Goal: Find specific page/section: Find specific page/section

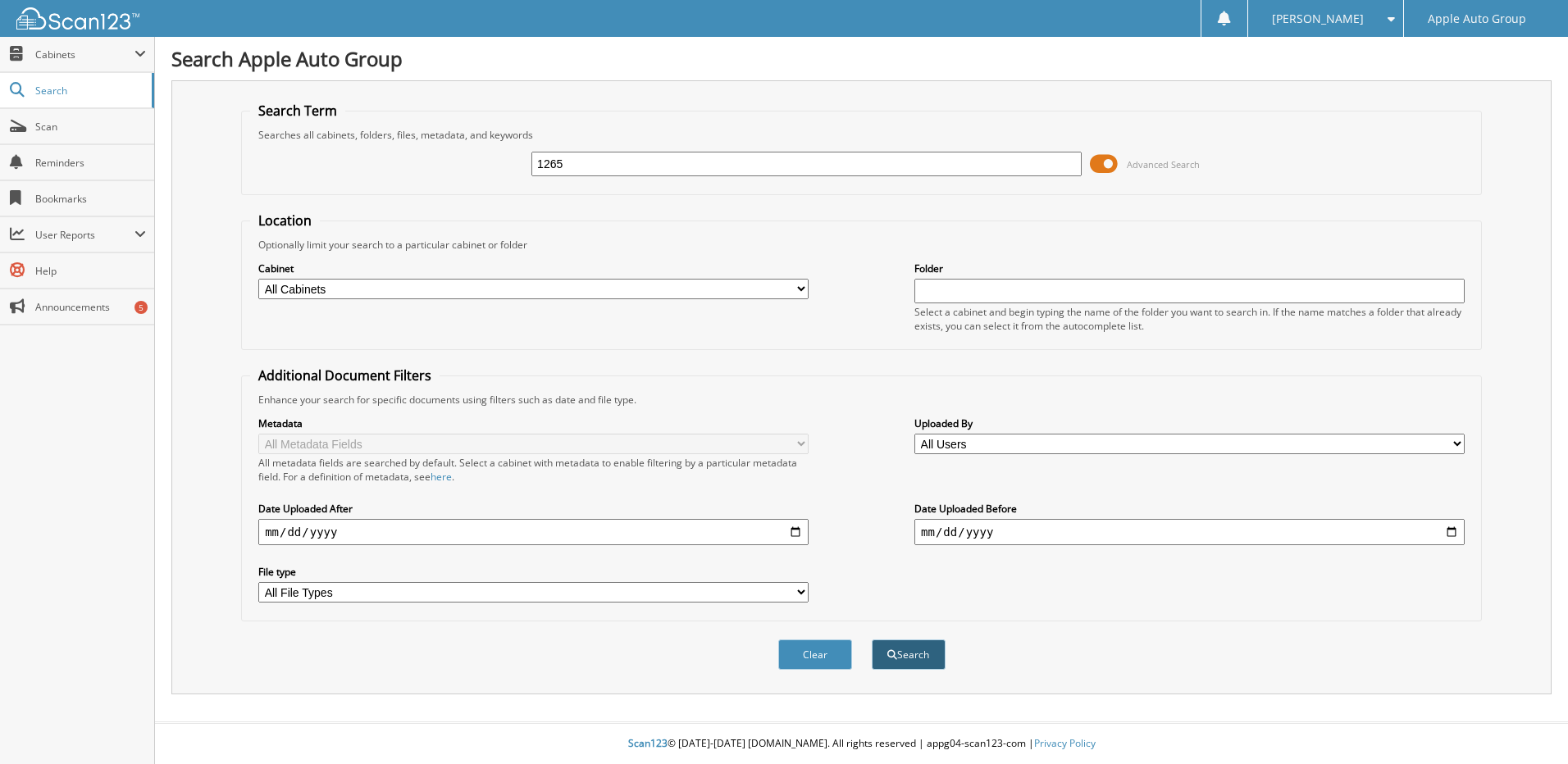
type input "1265"
click at [896, 642] on button "Search" at bounding box center [908, 654] width 74 height 30
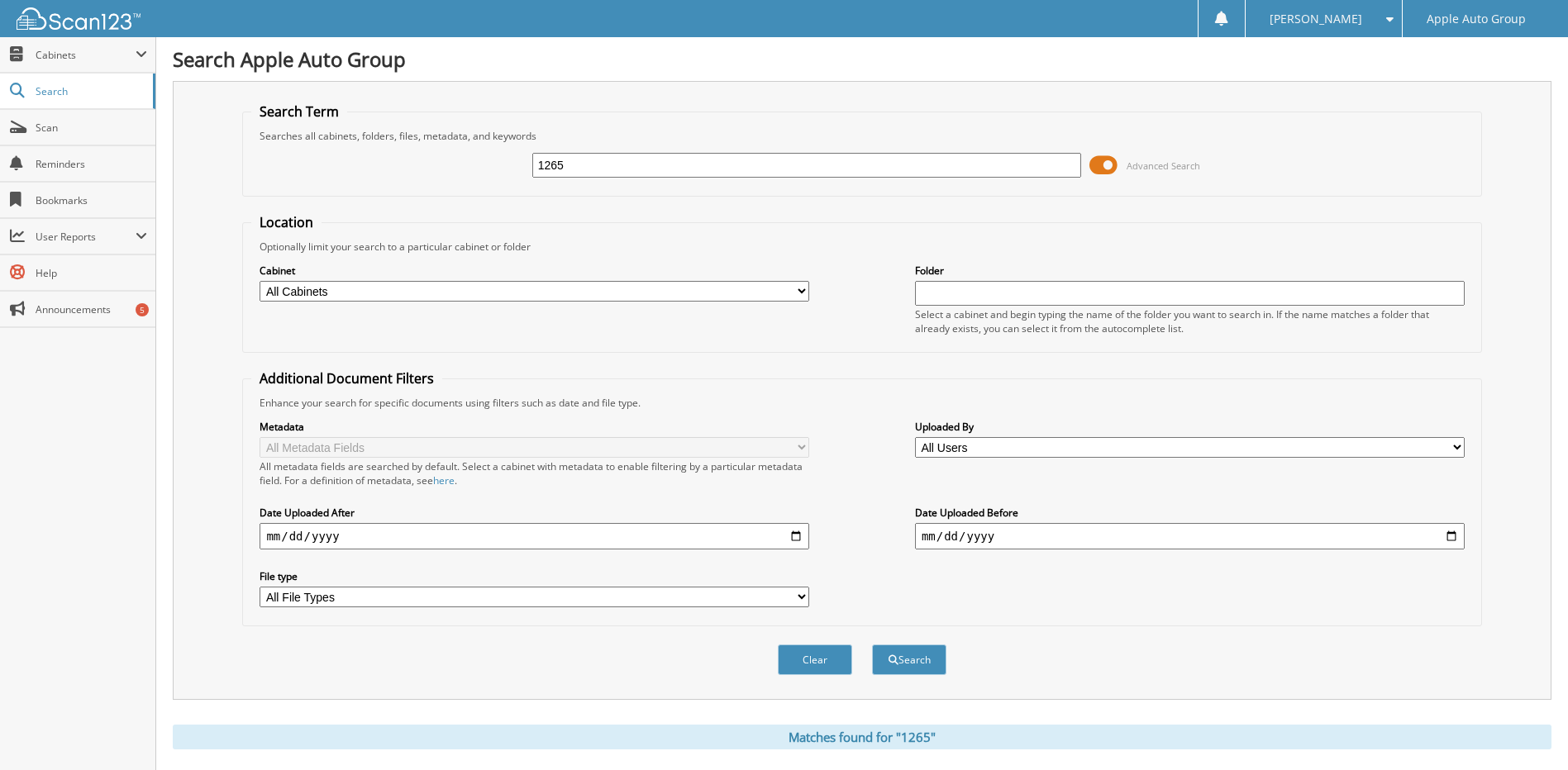
click at [558, 161] on input "1265" at bounding box center [807, 165] width 550 height 25
type input "1275"
click at [914, 662] on button "Search" at bounding box center [909, 659] width 74 height 30
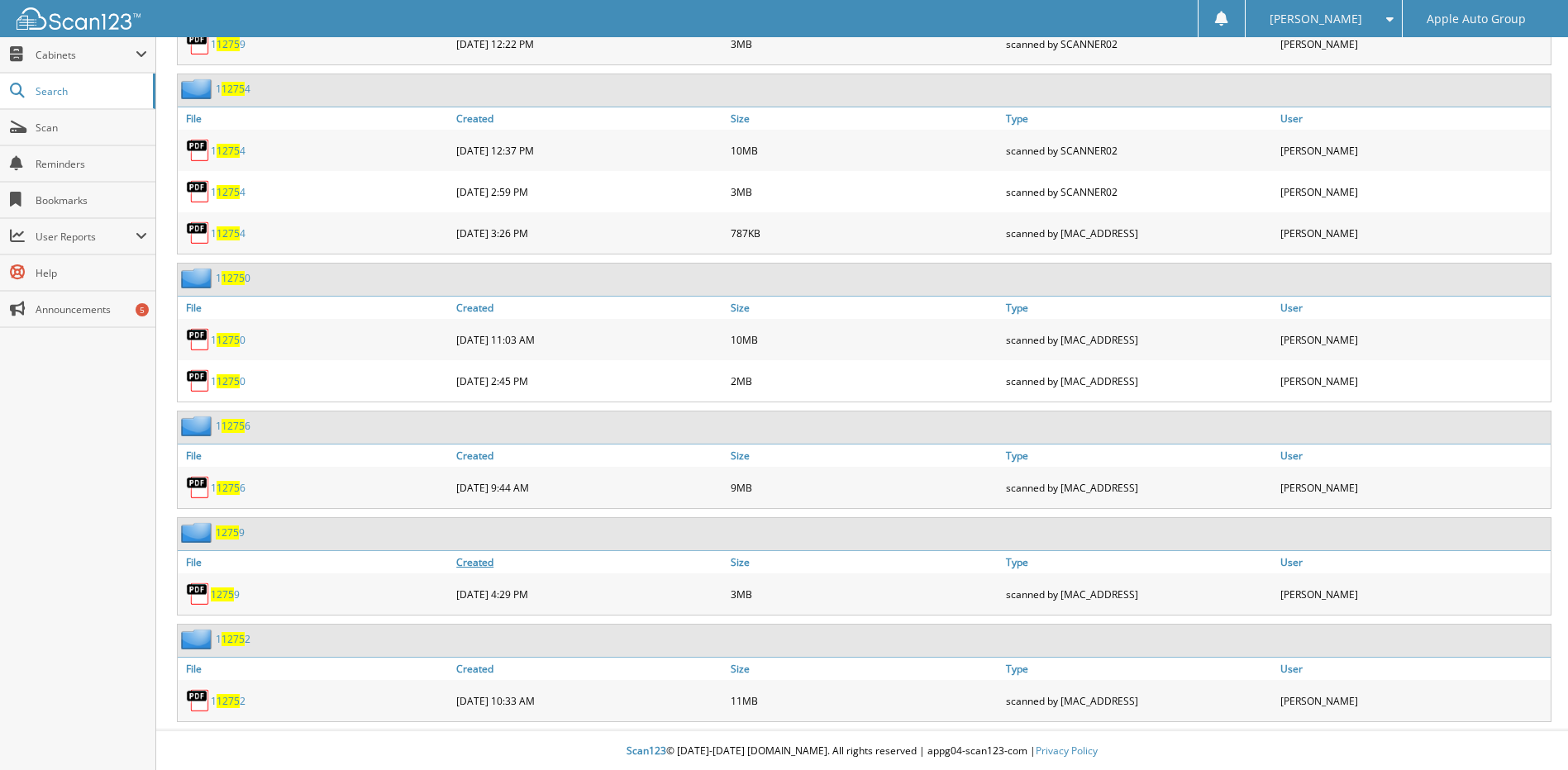
scroll to position [5944, 0]
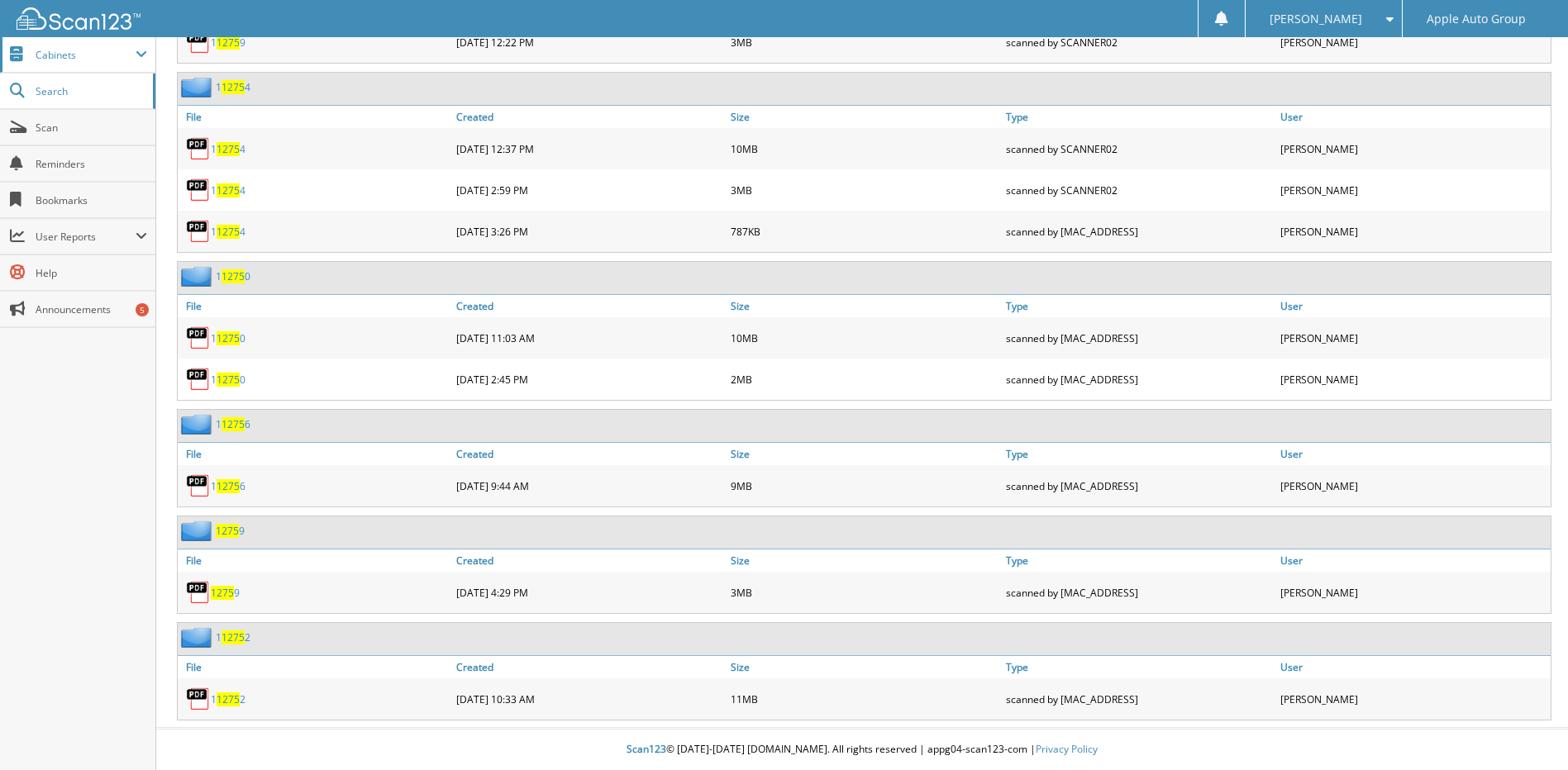
click at [48, 50] on span "Cabinets" at bounding box center [86, 54] width 100 height 14
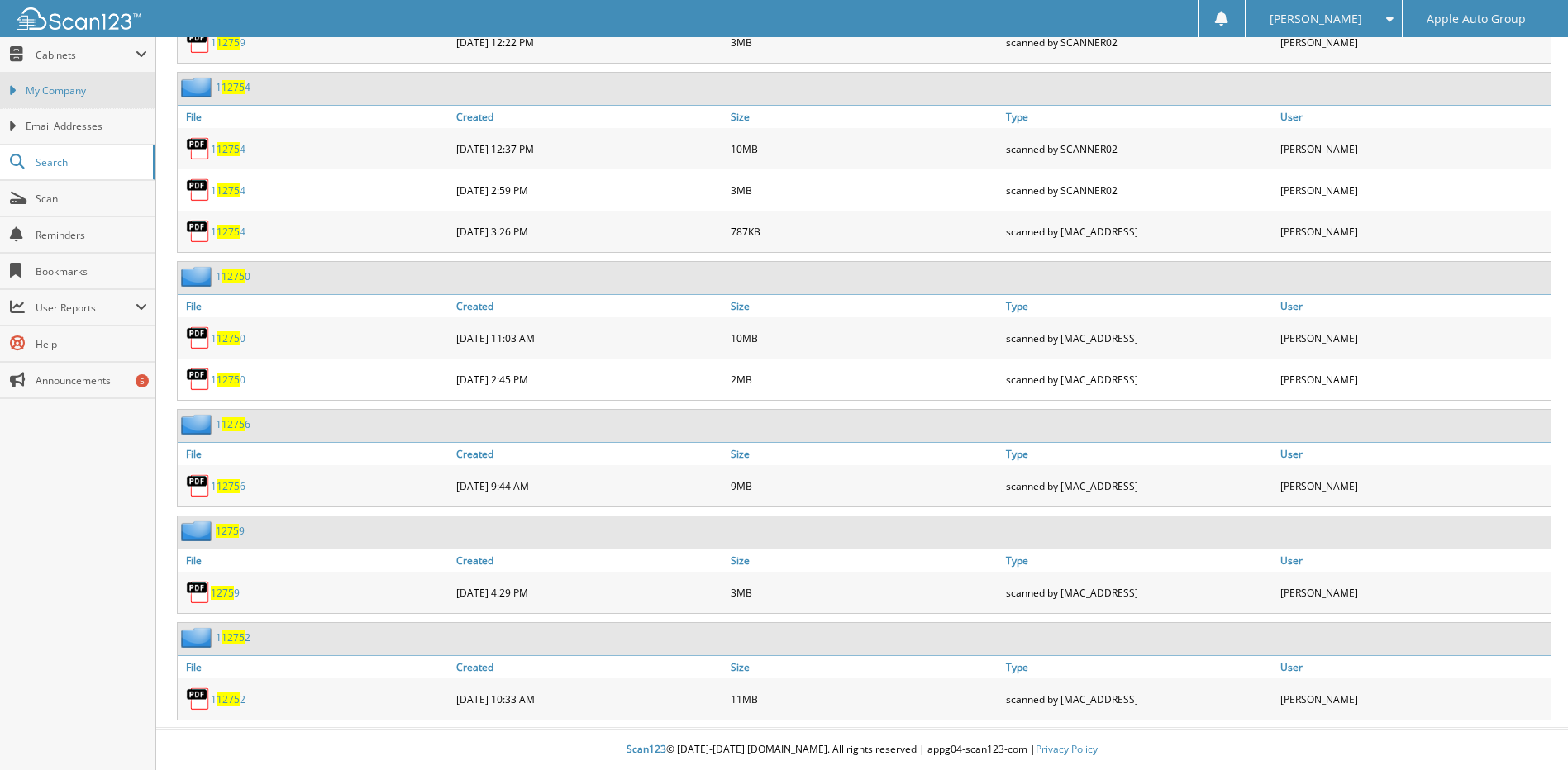
click at [75, 92] on span "My Company" at bounding box center [86, 91] width 122 height 15
